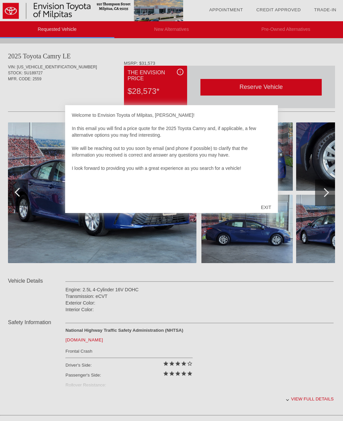
click at [268, 209] on div "EXIT" at bounding box center [266, 208] width 24 height 20
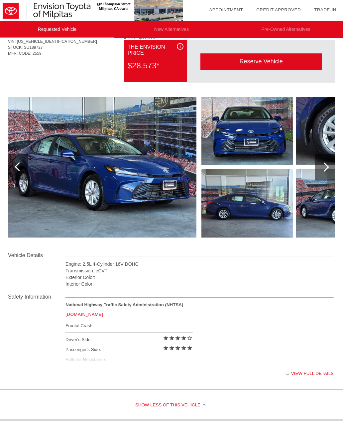
scroll to position [119, 0]
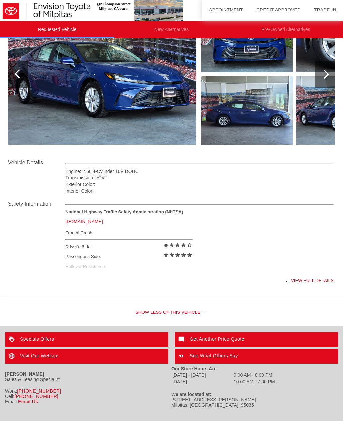
click at [297, 283] on div "View full details" at bounding box center [199, 281] width 268 height 16
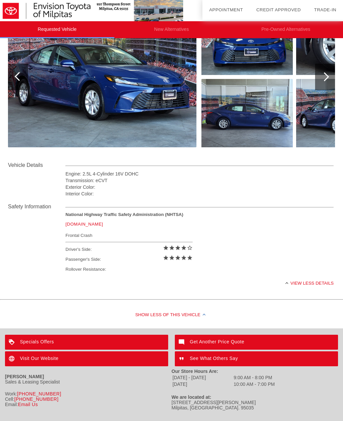
click at [296, 286] on div "View less details" at bounding box center [199, 283] width 268 height 16
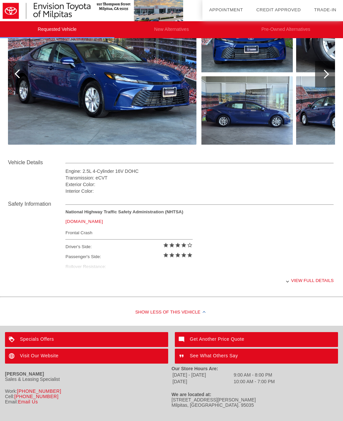
click at [209, 317] on div "Show Less of this Vehicle" at bounding box center [171, 313] width 343 height 27
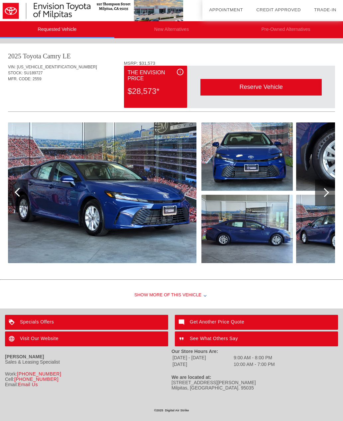
click at [207, 298] on div "Show More of this Vehicle" at bounding box center [171, 295] width 343 height 27
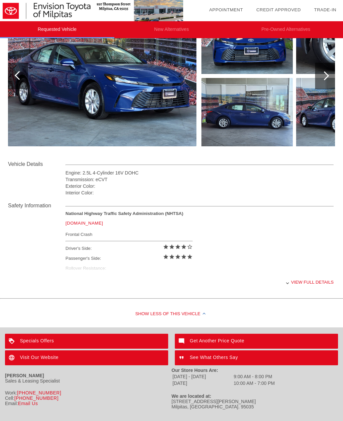
click at [326, 288] on div "View full details" at bounding box center [199, 282] width 268 height 16
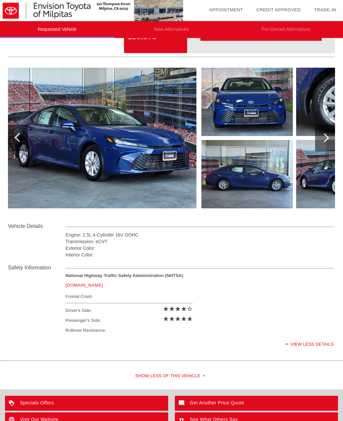
scroll to position [54, 1]
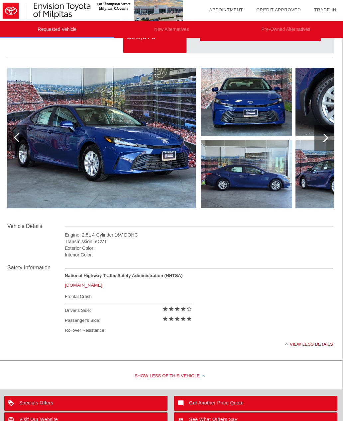
click at [326, 140] on div at bounding box center [324, 138] width 20 height 27
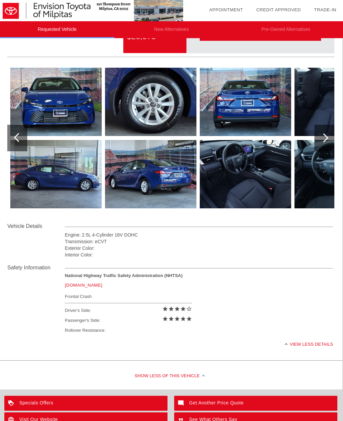
click at [321, 144] on div at bounding box center [324, 138] width 20 height 27
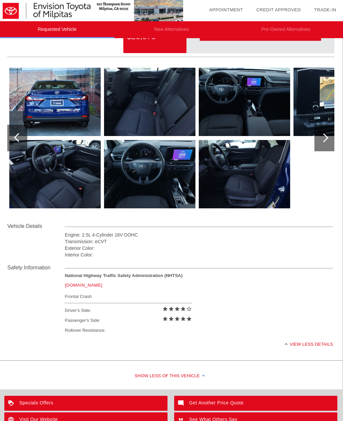
click at [327, 138] on div at bounding box center [323, 138] width 9 height 9
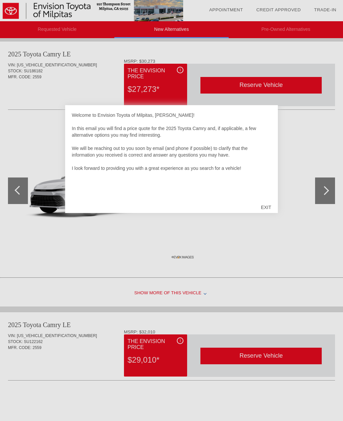
click at [269, 206] on div "EXIT" at bounding box center [266, 208] width 24 height 20
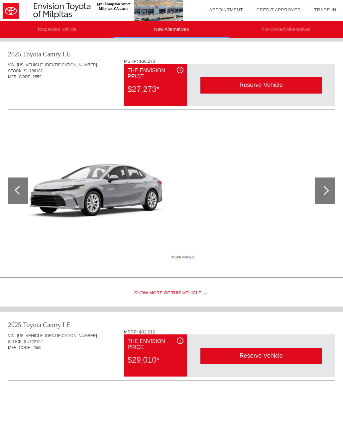
click at [330, 191] on div at bounding box center [325, 191] width 20 height 27
